Goal: Transaction & Acquisition: Obtain resource

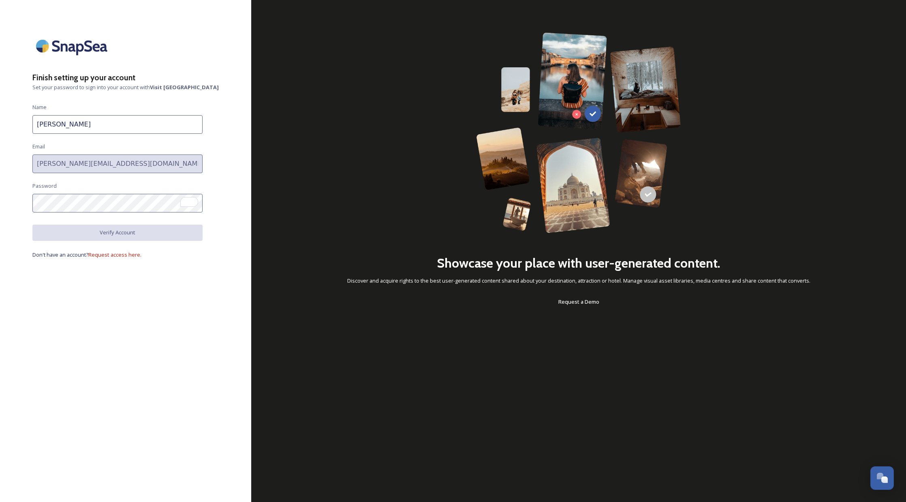
type input "[PERSON_NAME][EMAIL_ADDRESS][DOMAIN_NAME]"
click at [163, 231] on button "Verify Account" at bounding box center [117, 233] width 170 height 17
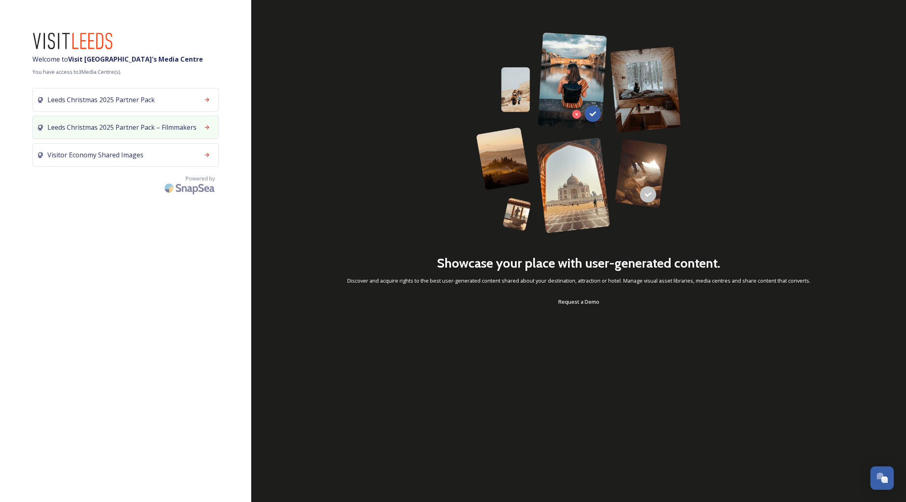
click at [167, 125] on span "Leeds Christmas 2025 Partner Pack – Filmmakers" at bounding box center [121, 127] width 149 height 10
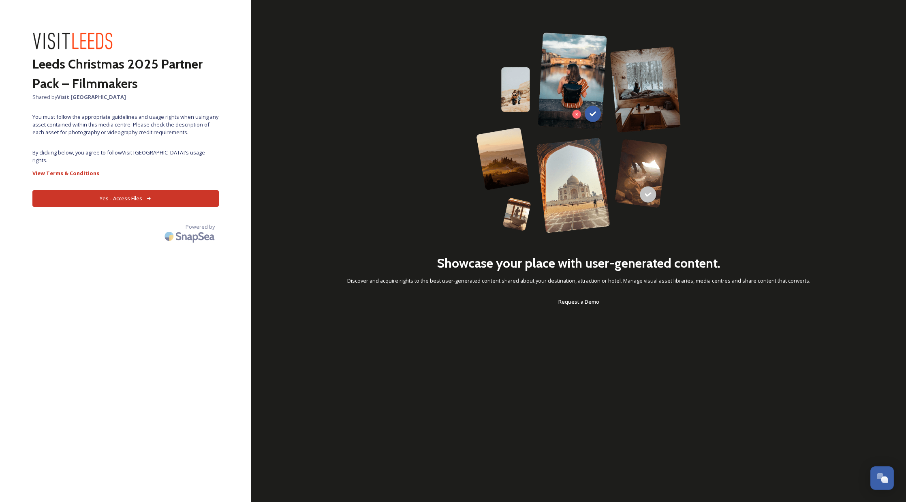
click at [135, 193] on button "Yes - Access Files" at bounding box center [125, 198] width 186 height 17
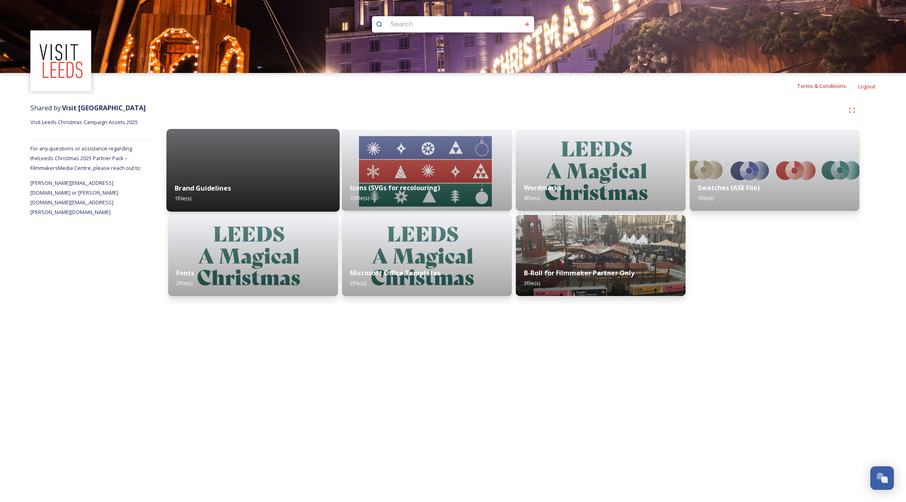
click at [268, 192] on div "Brand Guidelines 1 file(s)" at bounding box center [253, 193] width 173 height 37
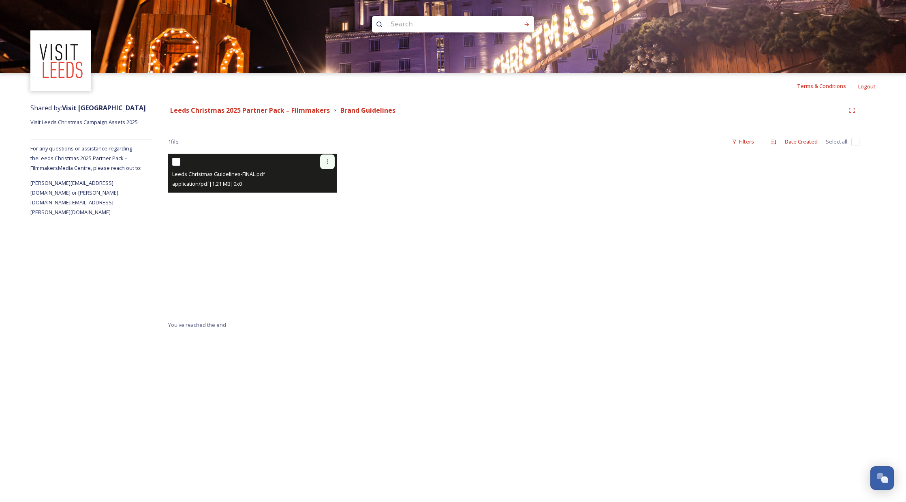
click at [325, 163] on icon at bounding box center [327, 161] width 6 height 6
click at [323, 180] on span "View File" at bounding box center [316, 180] width 21 height 8
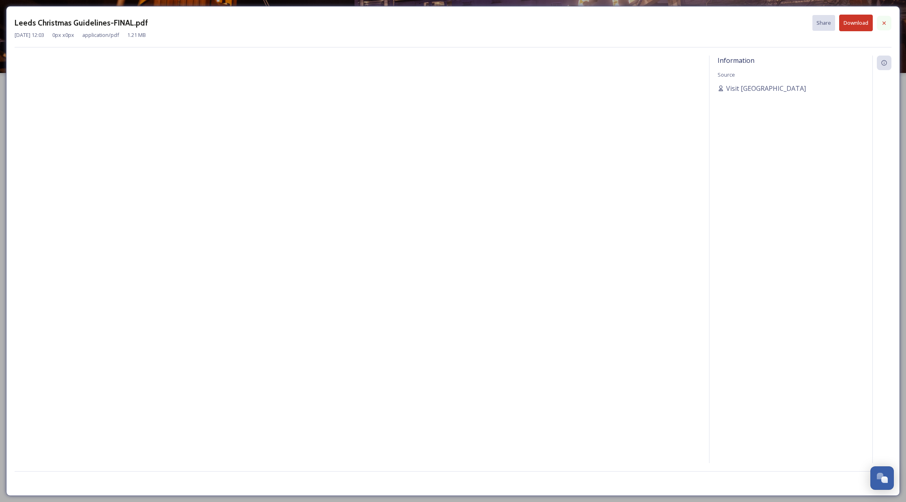
click at [882, 24] on icon at bounding box center [884, 23] width 6 height 6
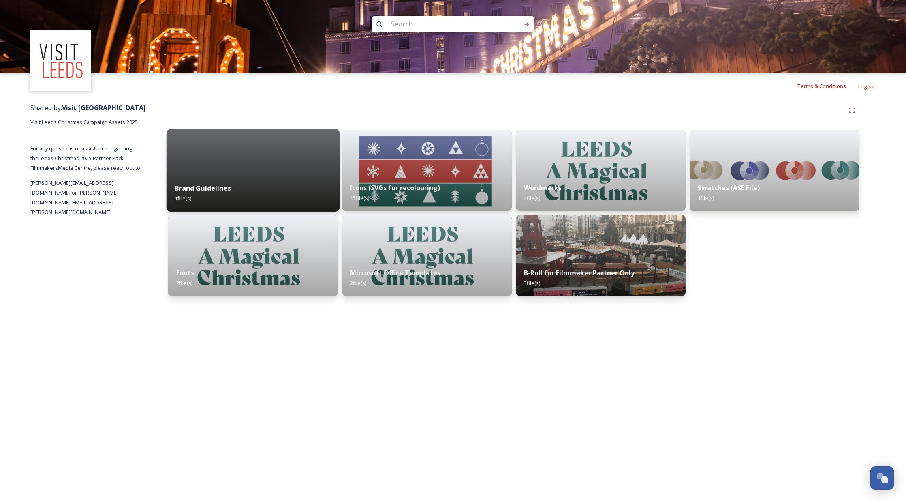
click at [287, 184] on div "Brand Guidelines 1 file(s)" at bounding box center [253, 193] width 173 height 37
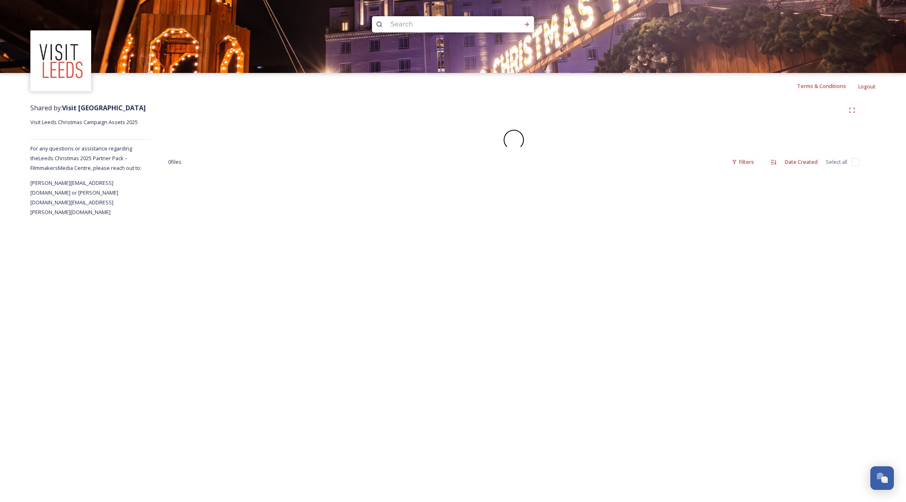
click at [287, 184] on div "0 file s Filters Date Created Select all" at bounding box center [514, 158] width 724 height 118
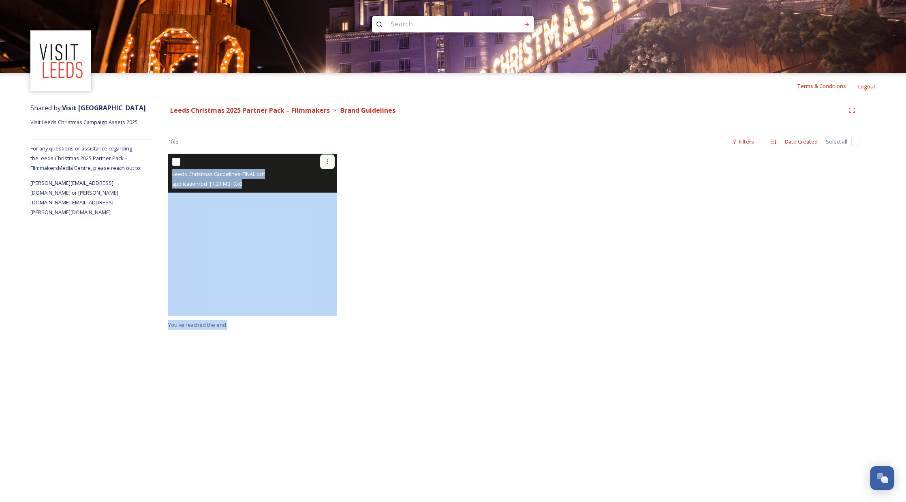
click at [329, 165] on div at bounding box center [327, 161] width 15 height 15
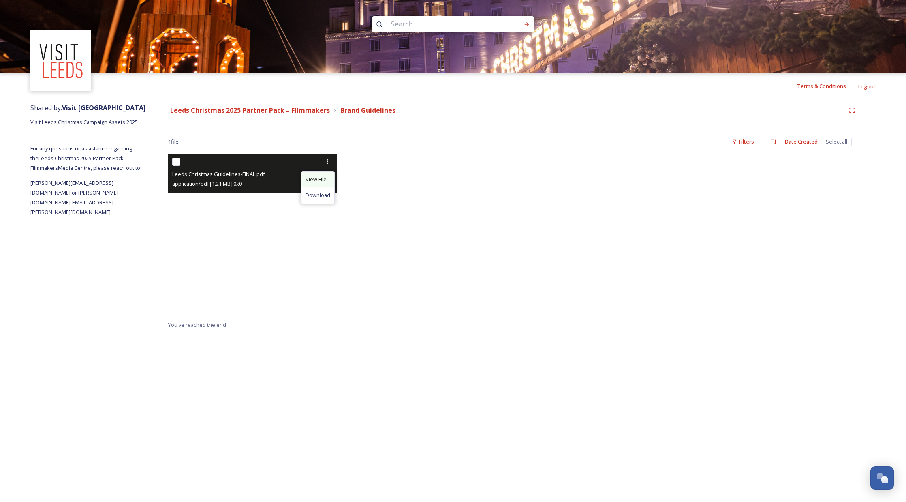
click at [322, 178] on span "View File" at bounding box center [316, 180] width 21 height 8
